Goal: Communication & Community: Answer question/provide support

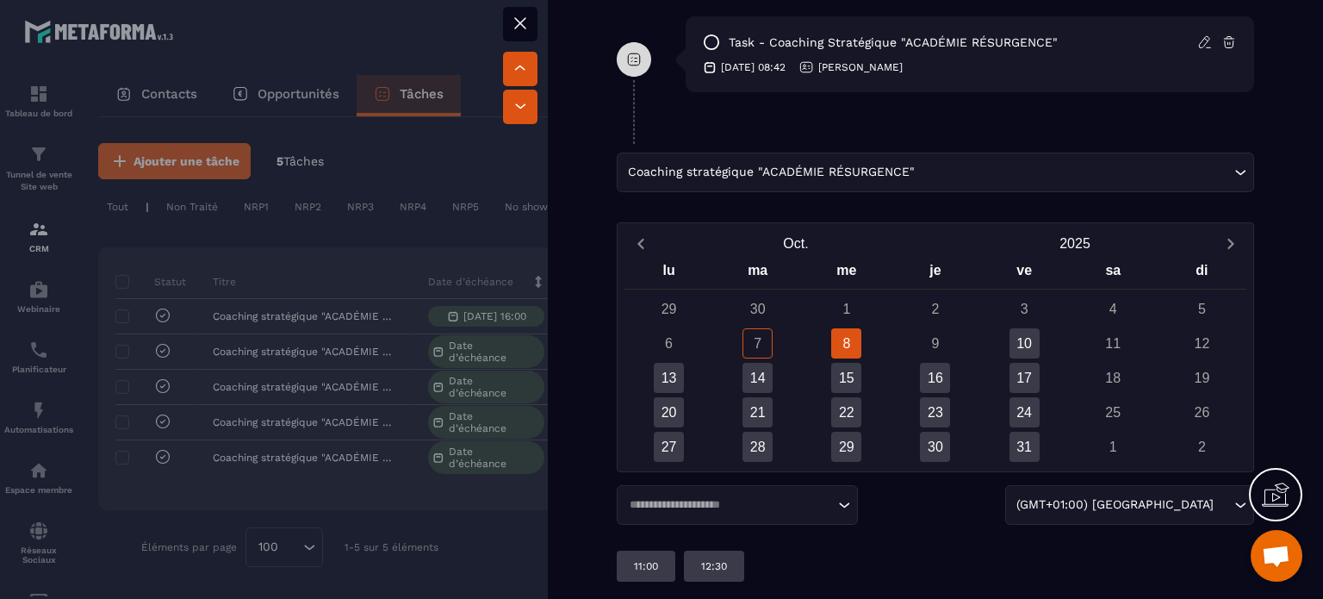
scroll to position [1122, 0]
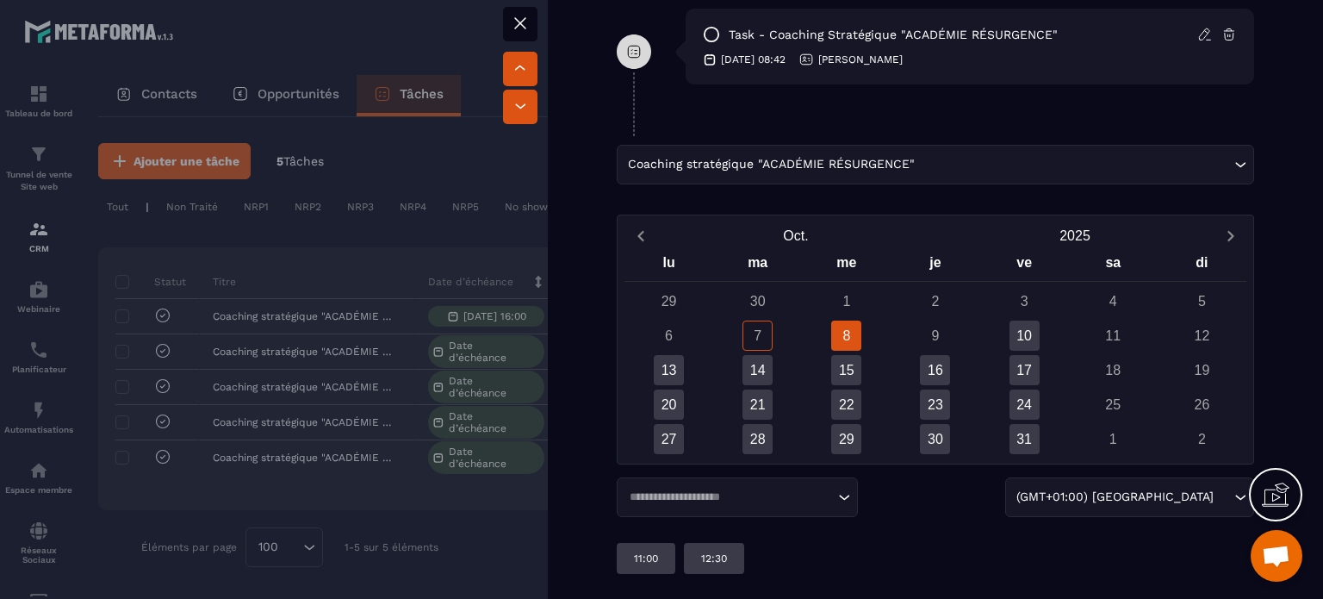
click at [1268, 550] on span "Ouvrir le chat" at bounding box center [1276, 557] width 28 height 24
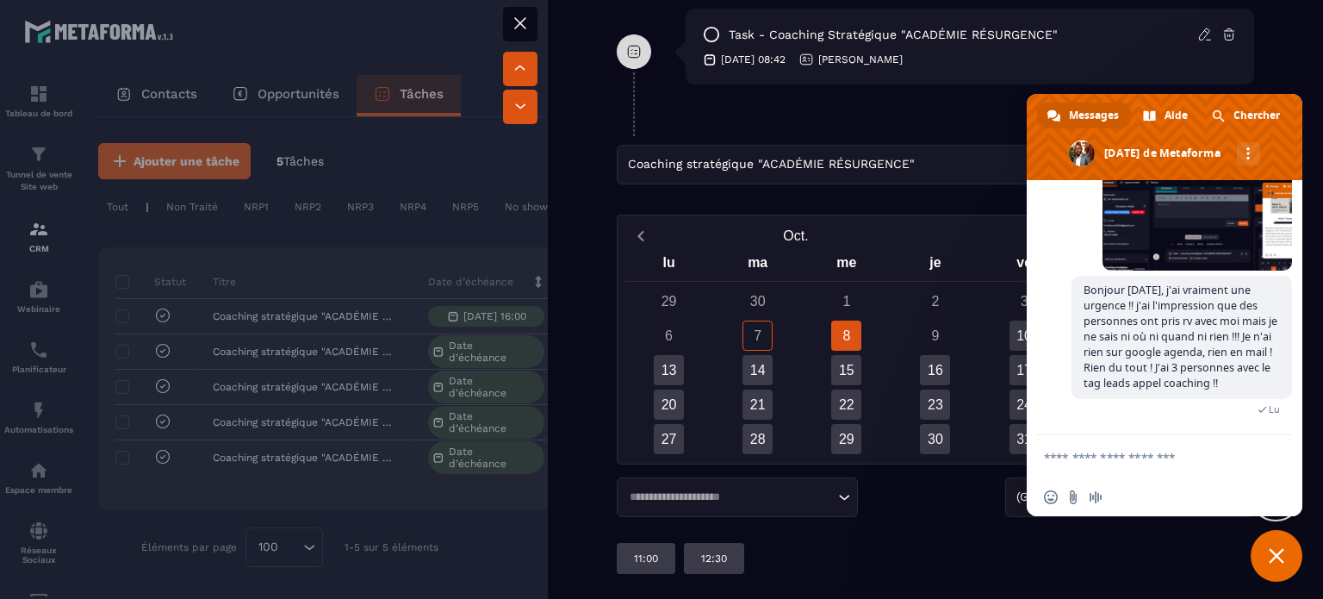
click at [1076, 455] on textarea "Entrez votre message..." at bounding box center [1145, 458] width 203 height 16
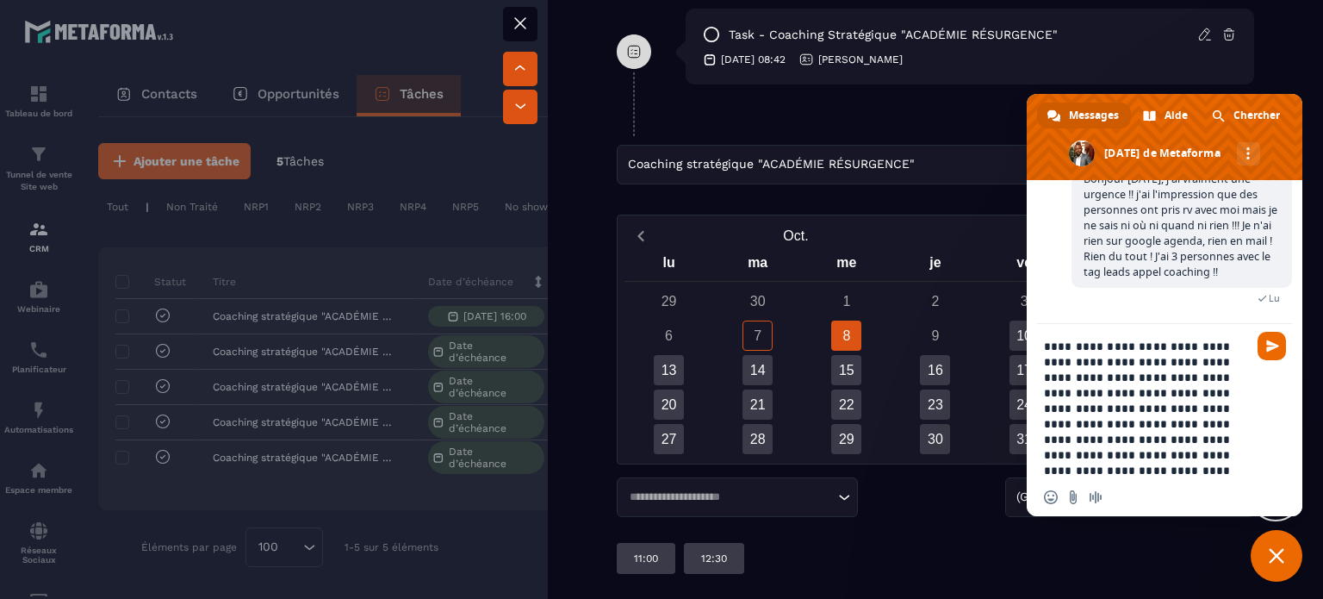
type textarea "**********"
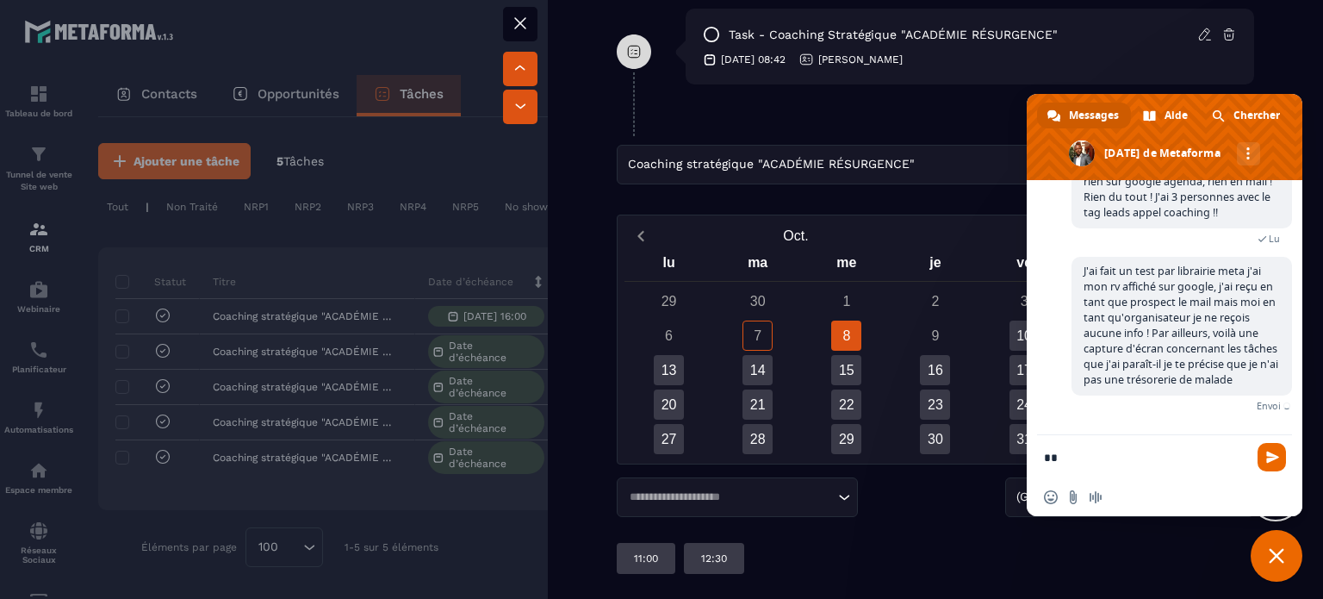
scroll to position [15855, 0]
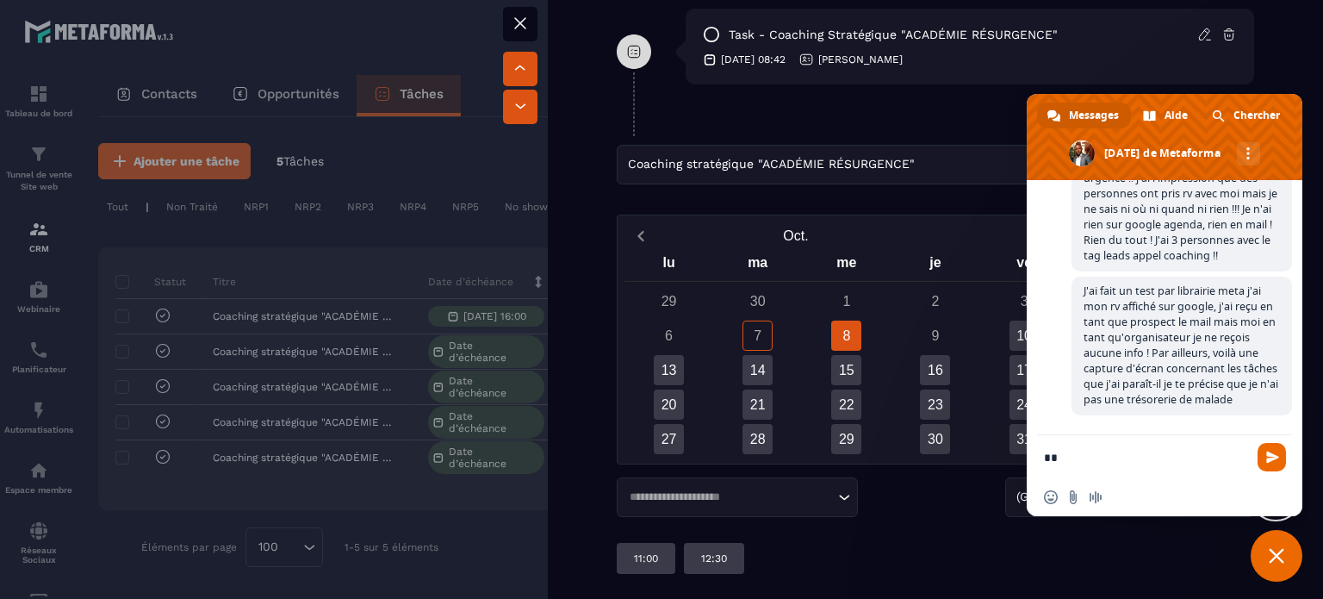
type textarea "**"
click at [1274, 554] on span "Fermer le chat" at bounding box center [1277, 556] width 16 height 16
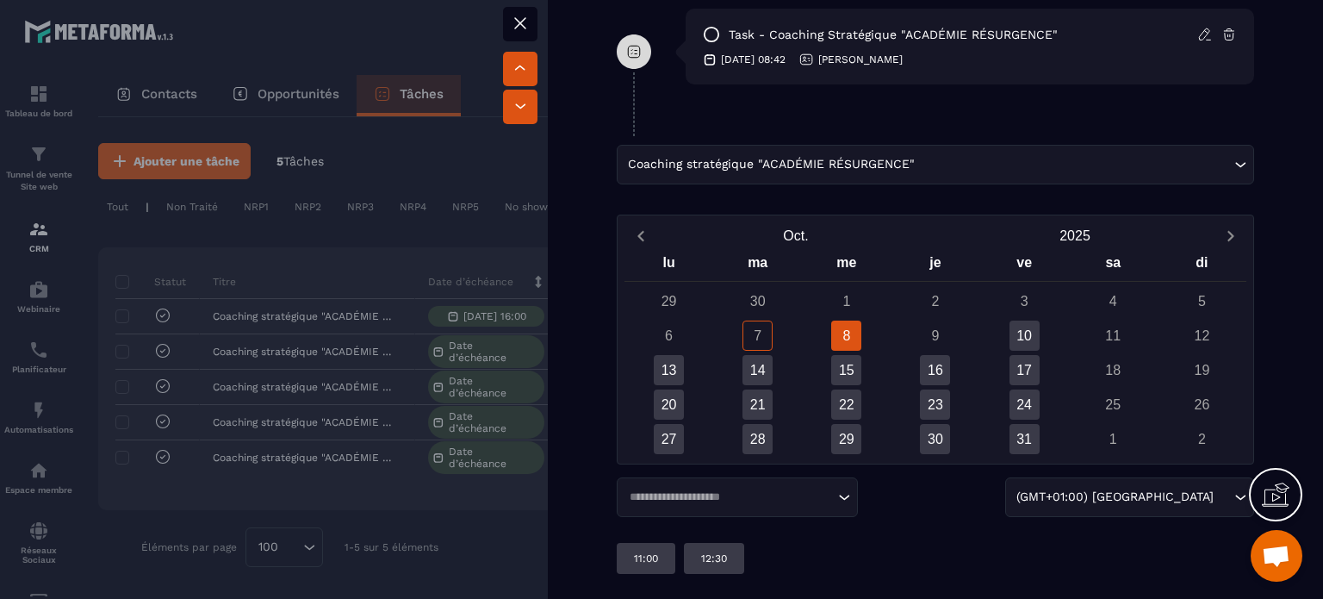
click at [398, 44] on div at bounding box center [661, 299] width 1323 height 599
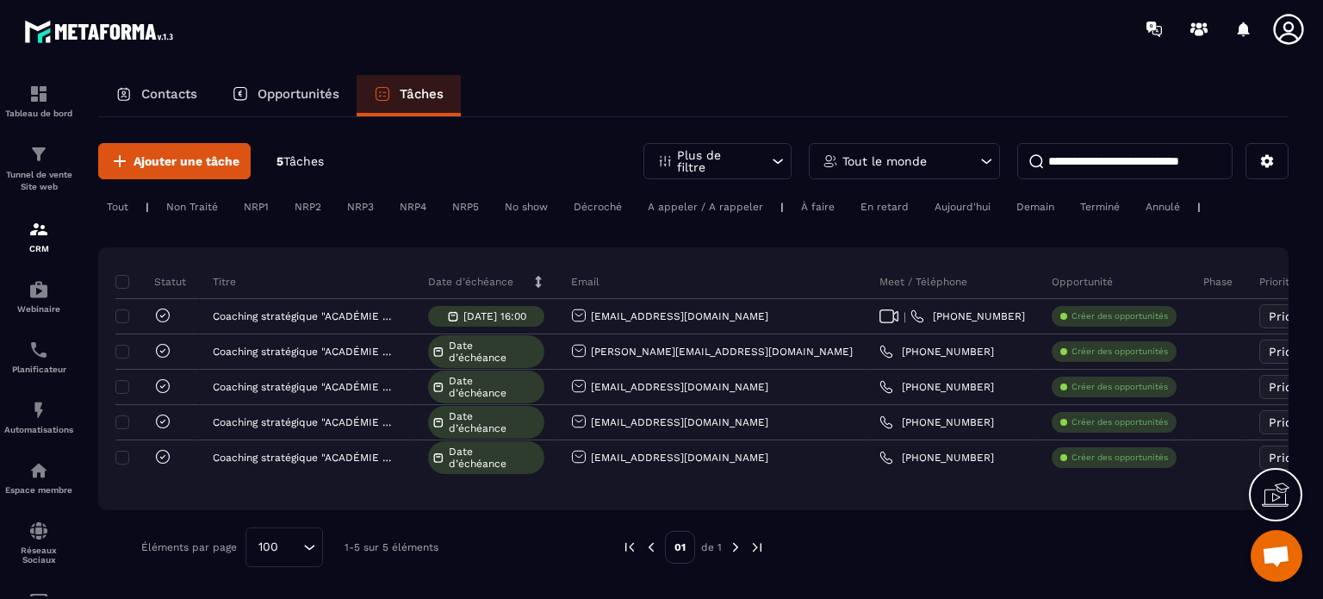
click at [1271, 557] on span "Ouvrir le chat" at bounding box center [1276, 557] width 28 height 24
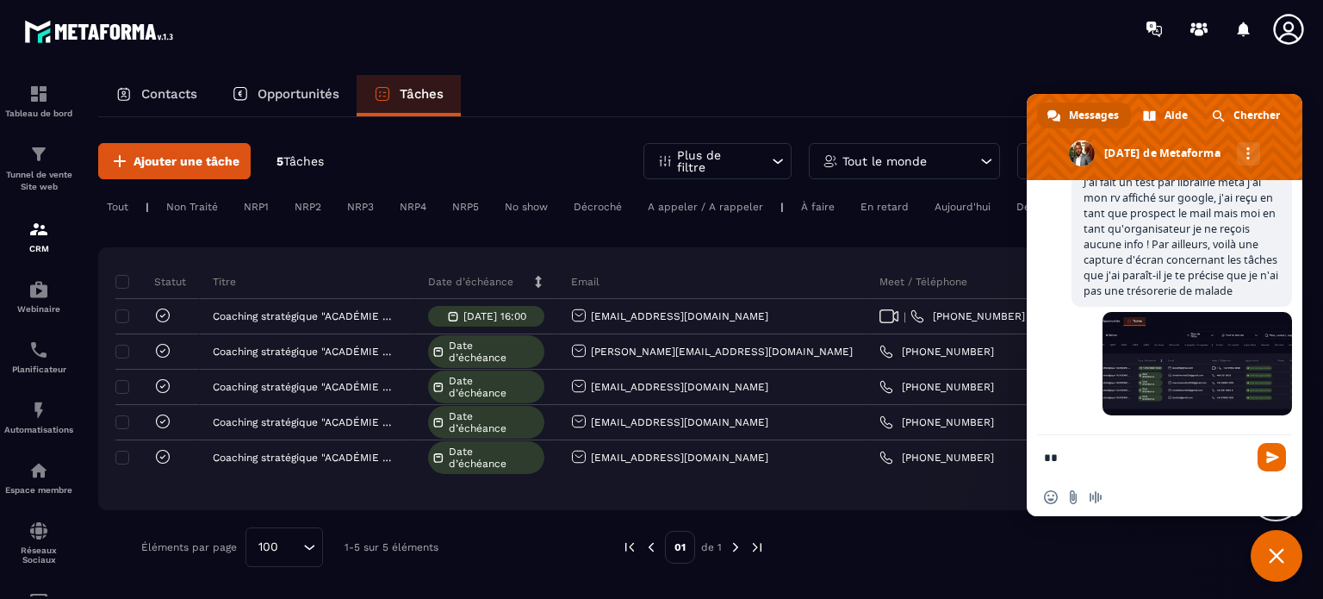
scroll to position [15963, 0]
type textarea "*"
click at [1027, 32] on div at bounding box center [762, 29] width 1121 height 58
click at [1275, 549] on span "Fermer le chat" at bounding box center [1277, 556] width 16 height 16
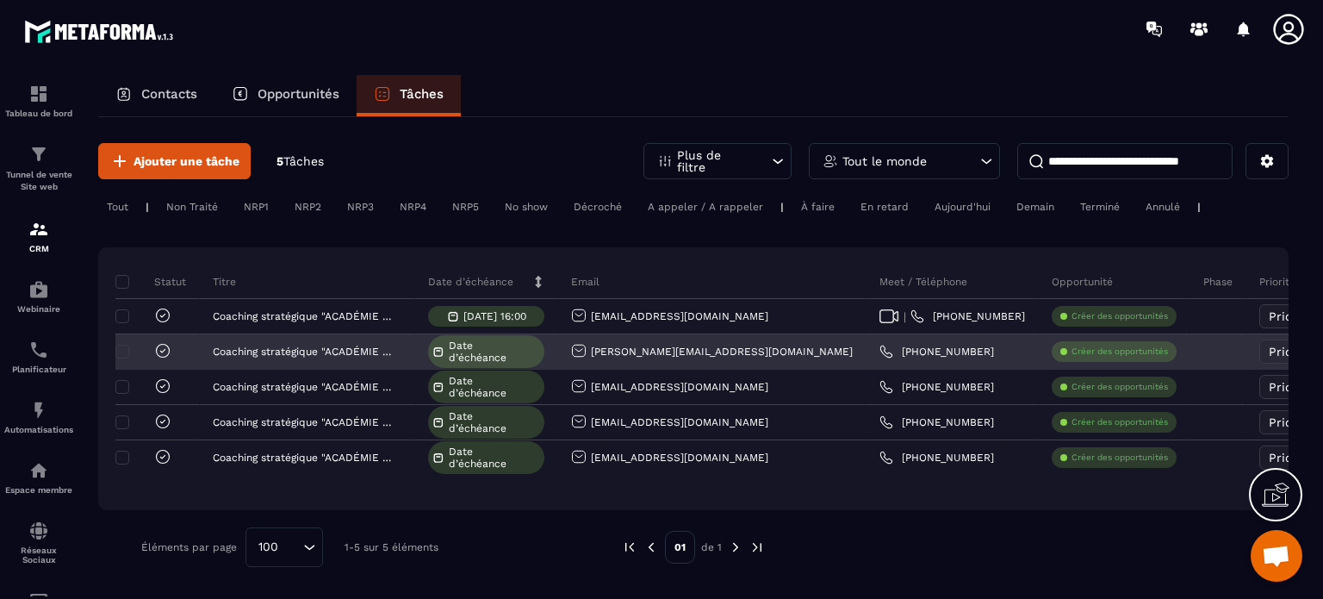
click at [1322, 351] on icon at bounding box center [1331, 351] width 17 height 17
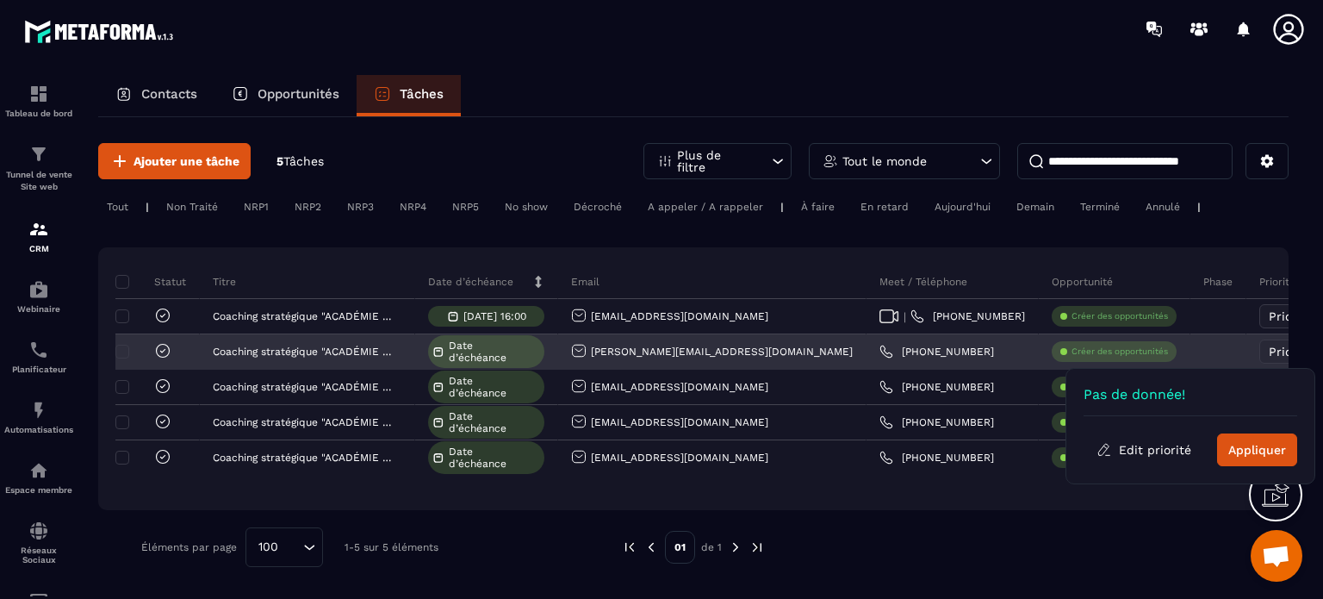
click at [1322, 351] on icon at bounding box center [1331, 351] width 17 height 17
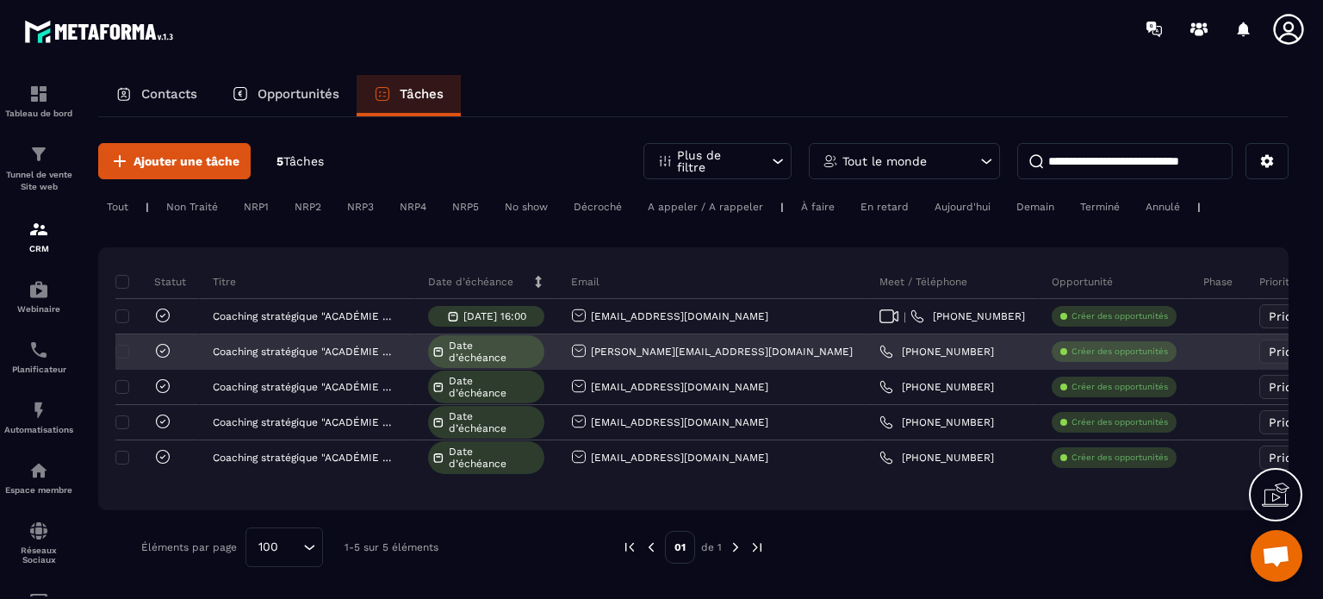
click at [164, 352] on icon at bounding box center [162, 350] width 17 height 17
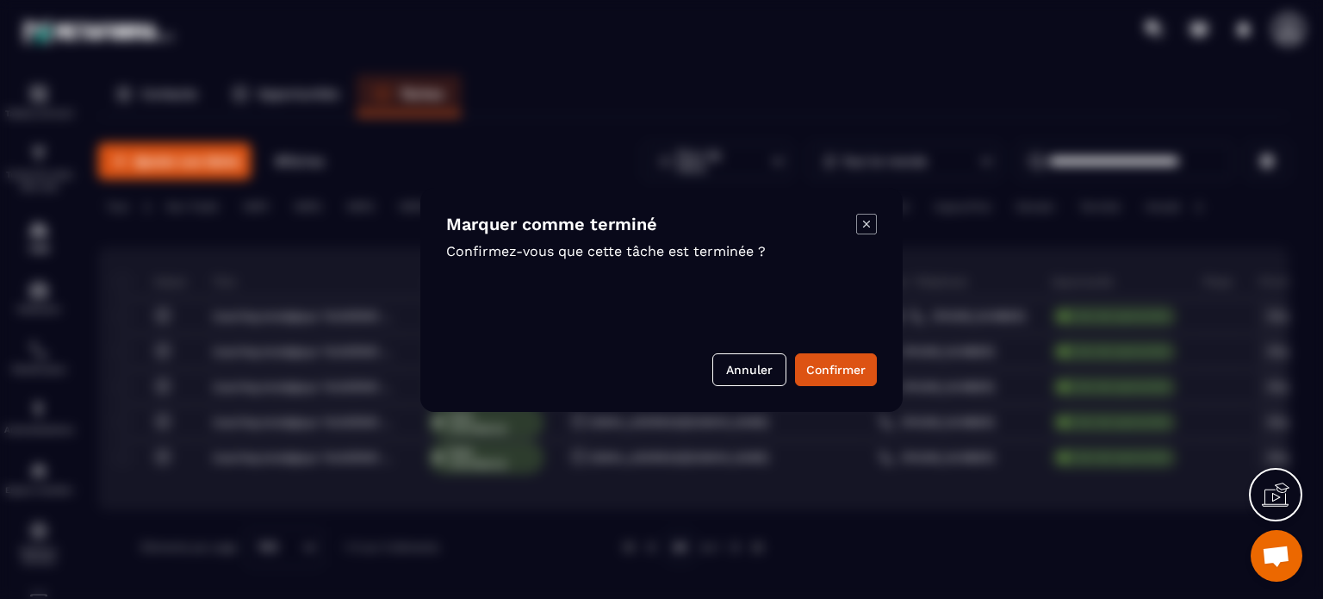
click at [865, 224] on icon "Modal window" at bounding box center [866, 223] width 7 height 7
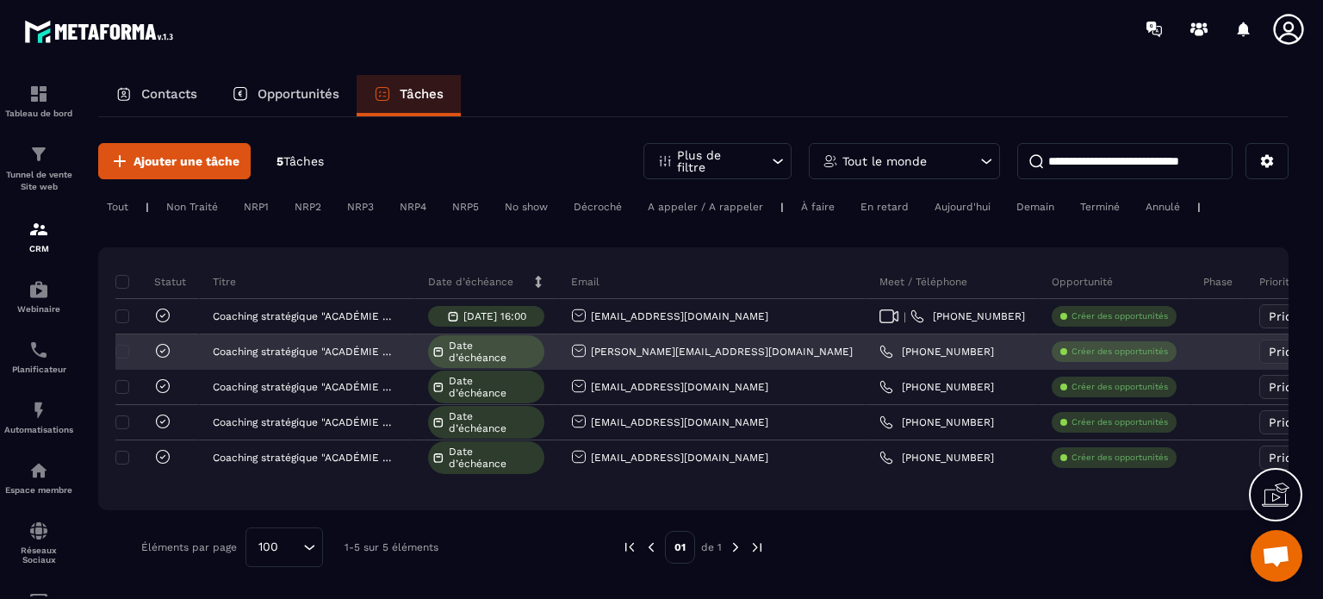
click at [472, 349] on span "Date d’échéance" at bounding box center [494, 351] width 91 height 24
